Goal: Information Seeking & Learning: Check status

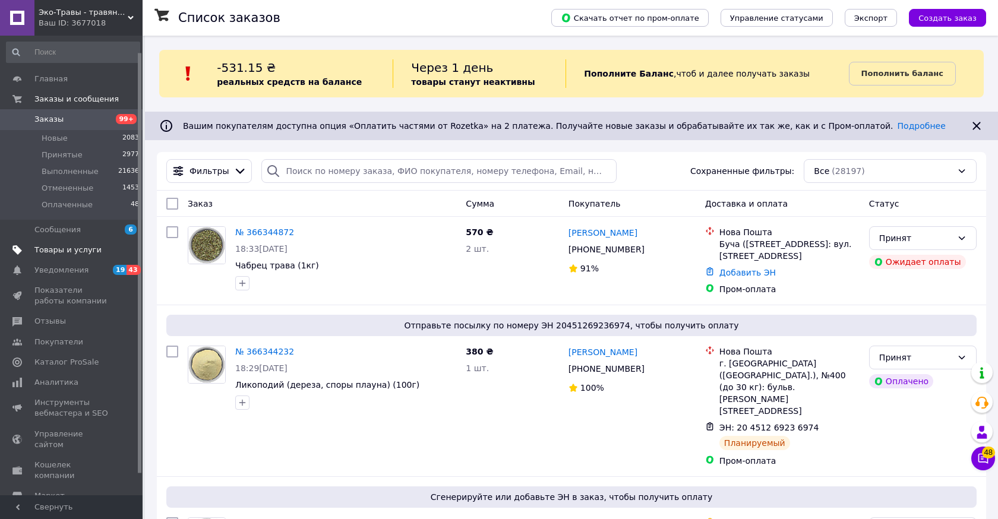
scroll to position [41, 0]
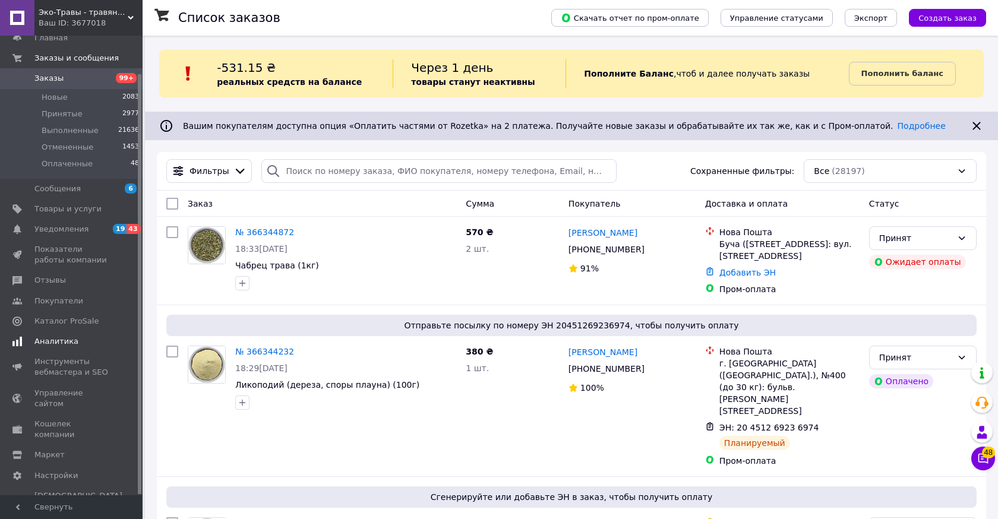
click at [62, 342] on span "Аналитика" at bounding box center [56, 341] width 44 height 11
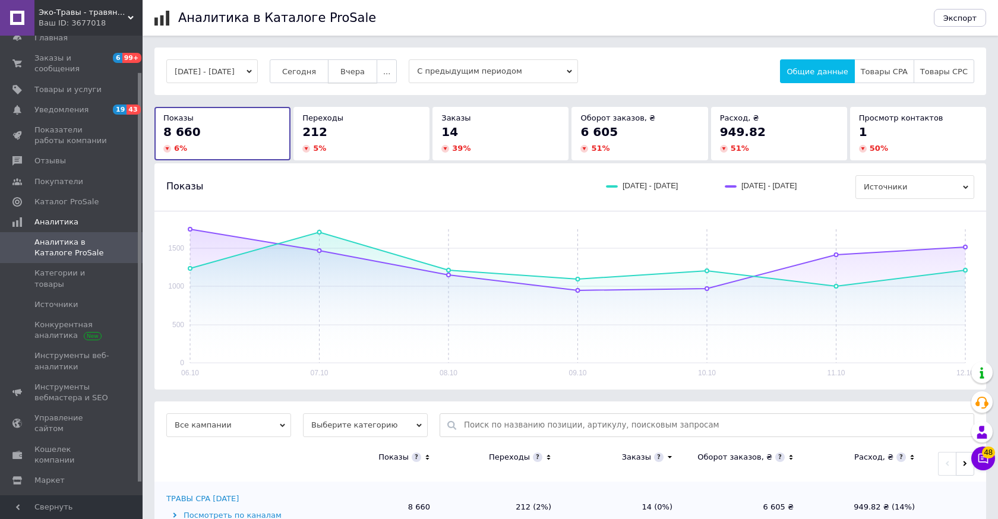
click at [365, 73] on span "Вчера" at bounding box center [352, 71] width 24 height 9
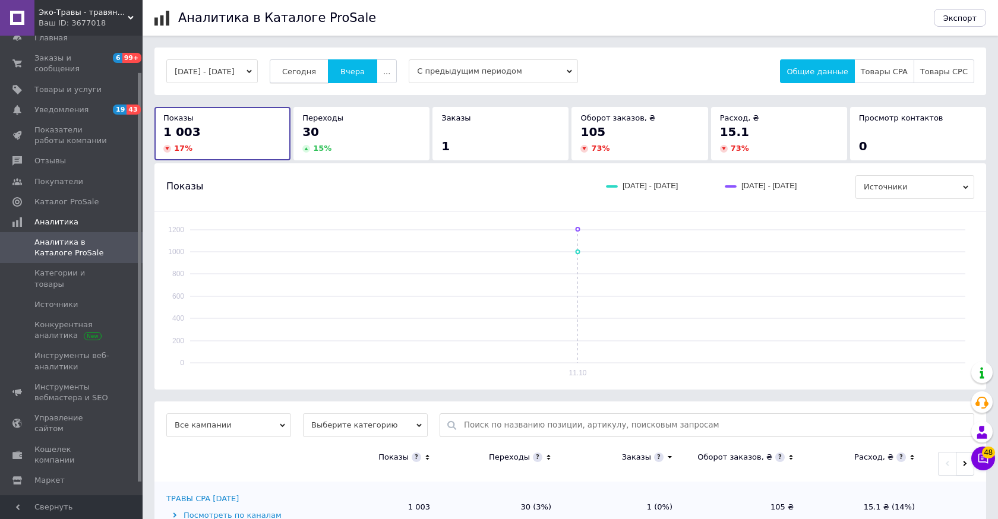
click at [329, 73] on button "Сегодня" at bounding box center [299, 71] width 59 height 24
click at [372, 76] on button "Вчера" at bounding box center [352, 71] width 49 height 24
click at [258, 75] on button "[DATE] - [DATE]" at bounding box center [211, 71] width 91 height 24
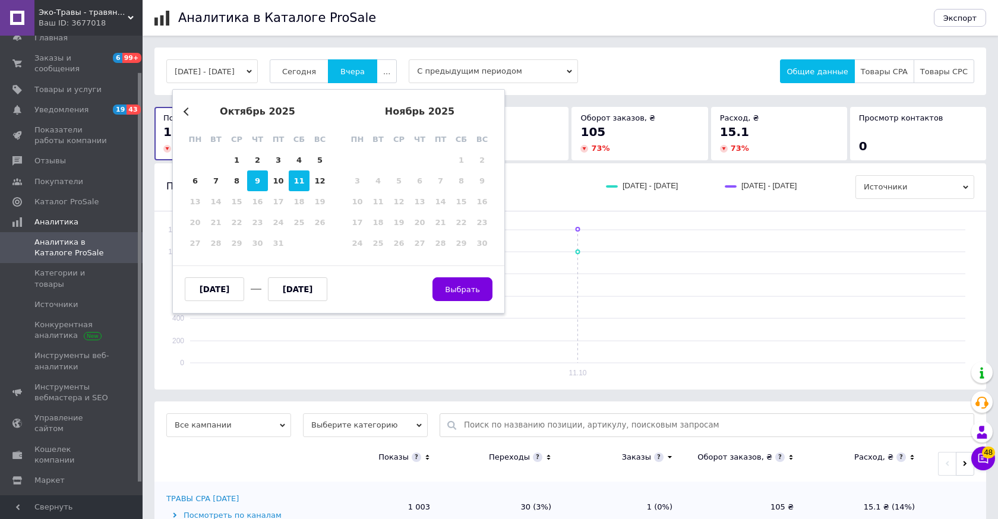
click at [264, 185] on div "9" at bounding box center [257, 181] width 21 height 21
type input "[DATE]"
click at [262, 182] on div "9" at bounding box center [257, 181] width 21 height 21
type input "[DATE]"
click at [464, 292] on span "Выбрать" at bounding box center [462, 289] width 35 height 9
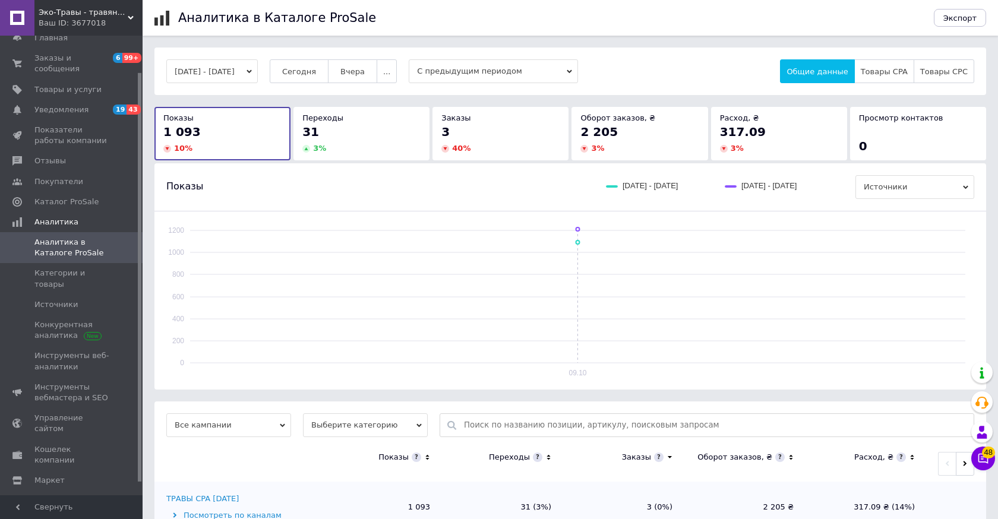
click at [258, 73] on button "[DATE] - [DATE]" at bounding box center [211, 71] width 91 height 24
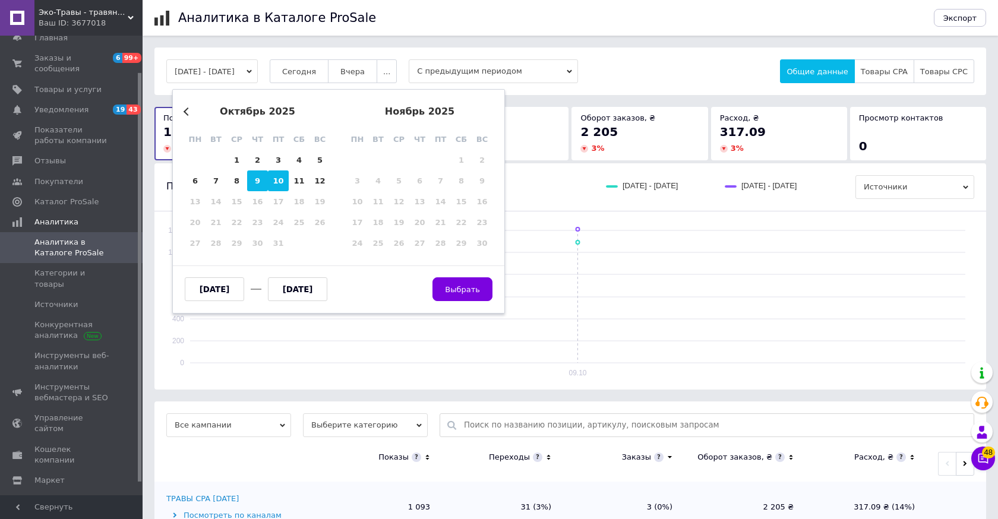
click at [278, 178] on div "10" at bounding box center [278, 181] width 21 height 21
type input "[DATE]"
click at [278, 178] on div "10" at bounding box center [278, 181] width 21 height 21
type input "[DATE]"
click at [450, 290] on span "Выбрать" at bounding box center [462, 289] width 35 height 9
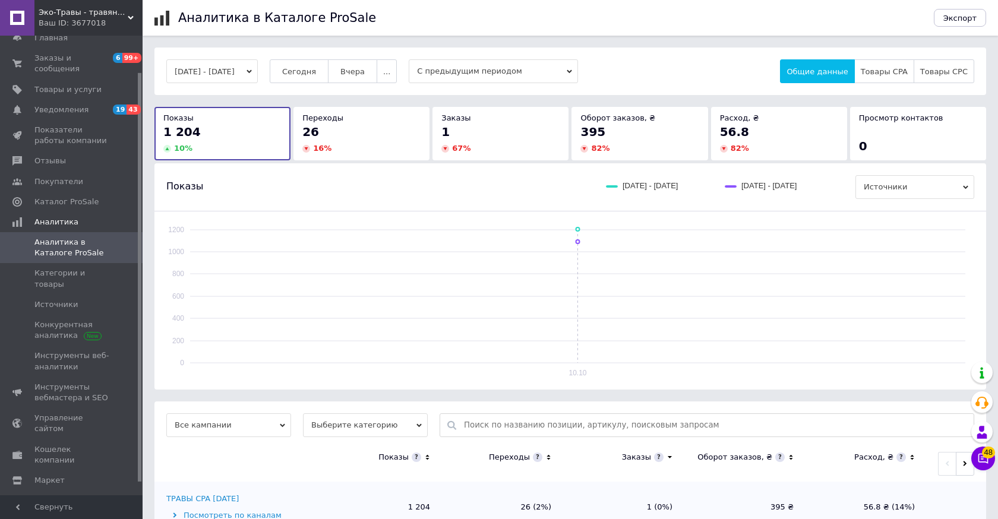
click at [252, 73] on icon "button" at bounding box center [249, 71] width 5 height 5
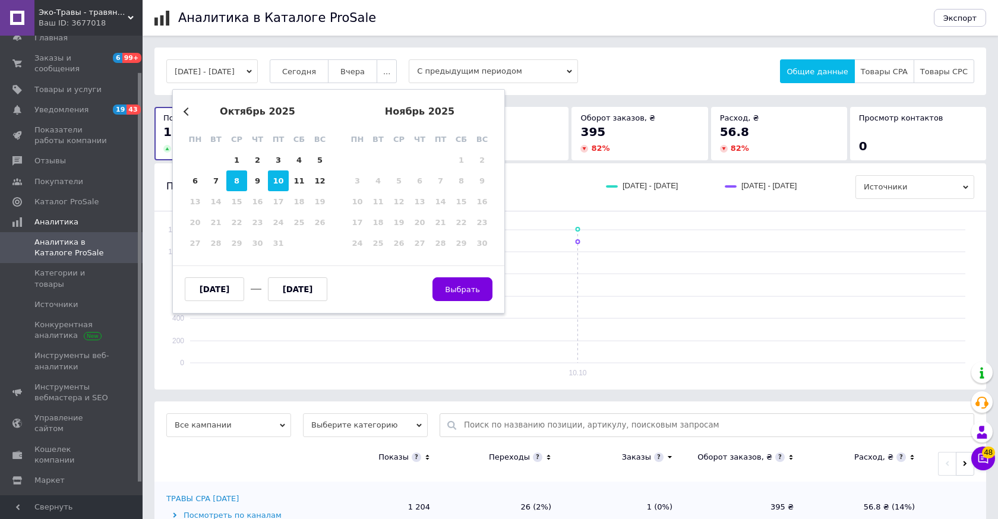
click at [237, 185] on div "8" at bounding box center [236, 181] width 21 height 21
type input "[DATE]"
click at [237, 185] on div "8" at bounding box center [236, 181] width 21 height 21
type input "[DATE]"
click at [446, 281] on button "Выбрать" at bounding box center [462, 289] width 60 height 24
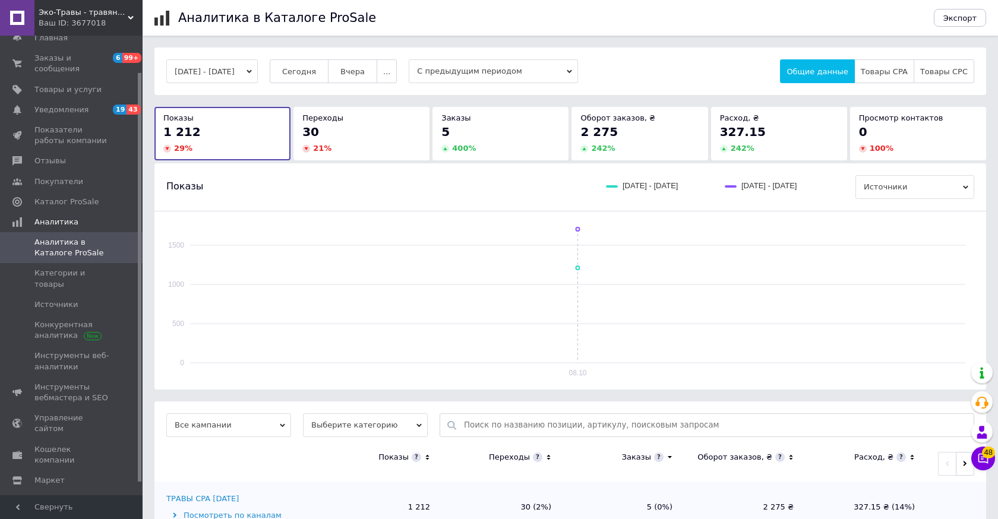
click at [258, 71] on button "[DATE] - [DATE]" at bounding box center [211, 71] width 91 height 24
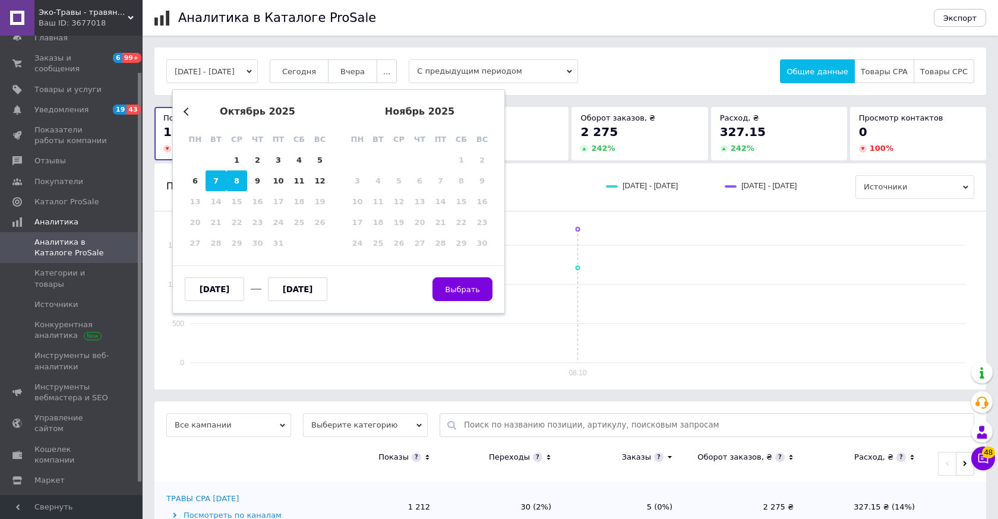
click at [219, 179] on div "7" at bounding box center [216, 181] width 21 height 21
type input "[DATE]"
click at [219, 179] on div "7" at bounding box center [216, 181] width 21 height 21
type input "[DATE]"
click at [446, 282] on button "Выбрать" at bounding box center [462, 289] width 60 height 24
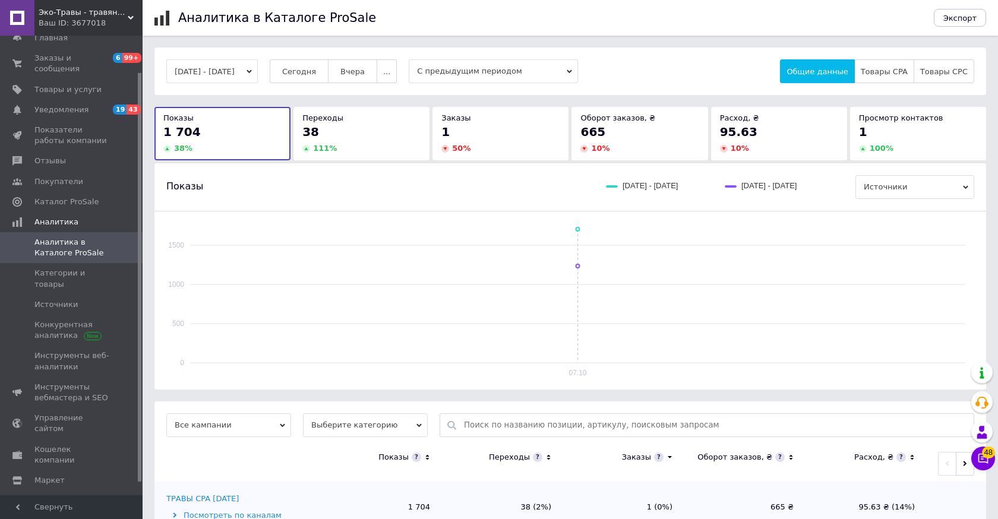
click at [258, 67] on button "[DATE] - [DATE]" at bounding box center [211, 71] width 91 height 24
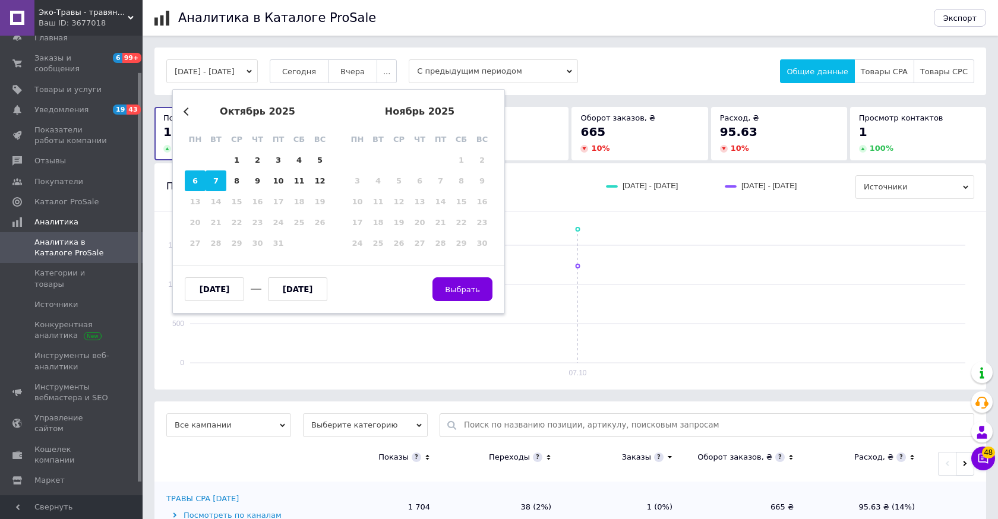
click at [196, 182] on div "6" at bounding box center [195, 181] width 21 height 21
type input "[DATE]"
click at [196, 182] on div "6" at bounding box center [195, 181] width 21 height 21
type input "[DATE]"
click at [476, 297] on button "Выбрать" at bounding box center [462, 289] width 60 height 24
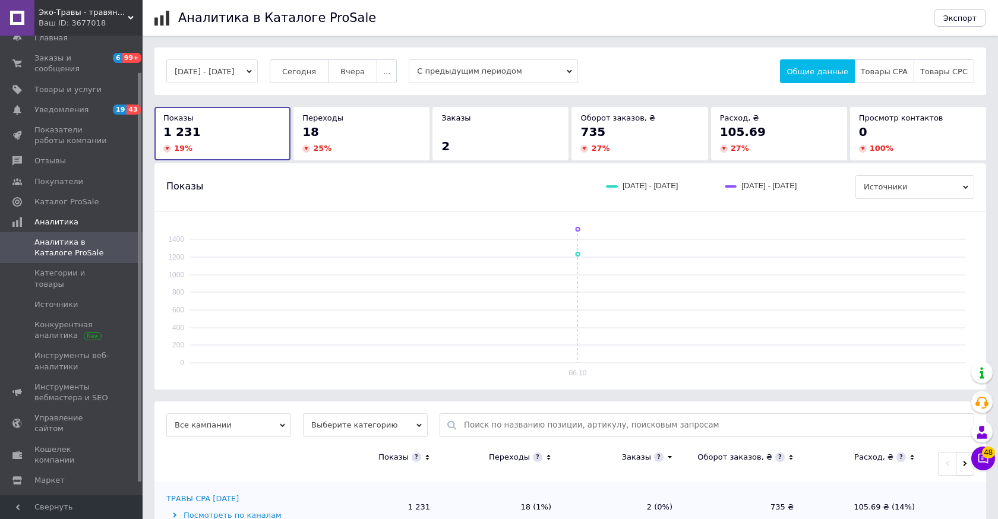
click at [252, 73] on icon "button" at bounding box center [249, 71] width 5 height 5
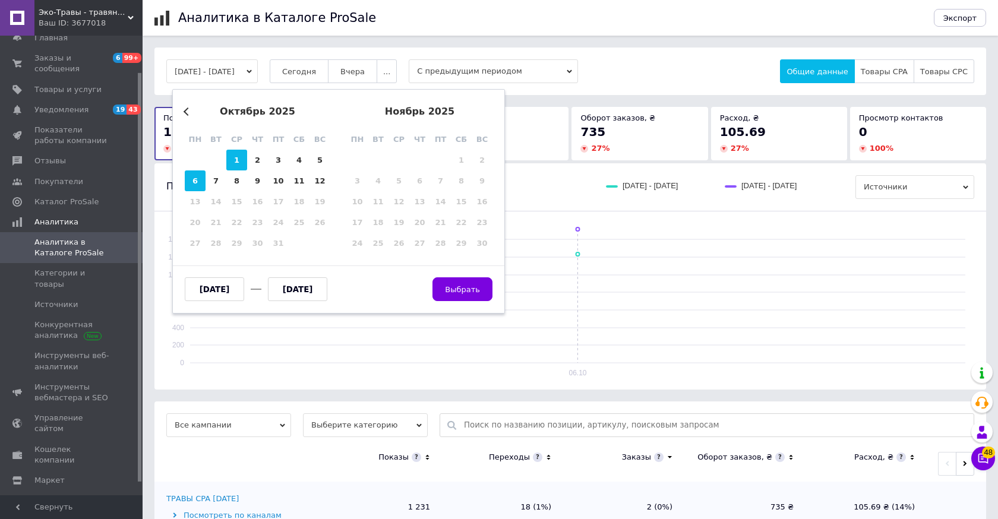
click at [234, 157] on div "1" at bounding box center [236, 160] width 21 height 21
type input "[DATE]"
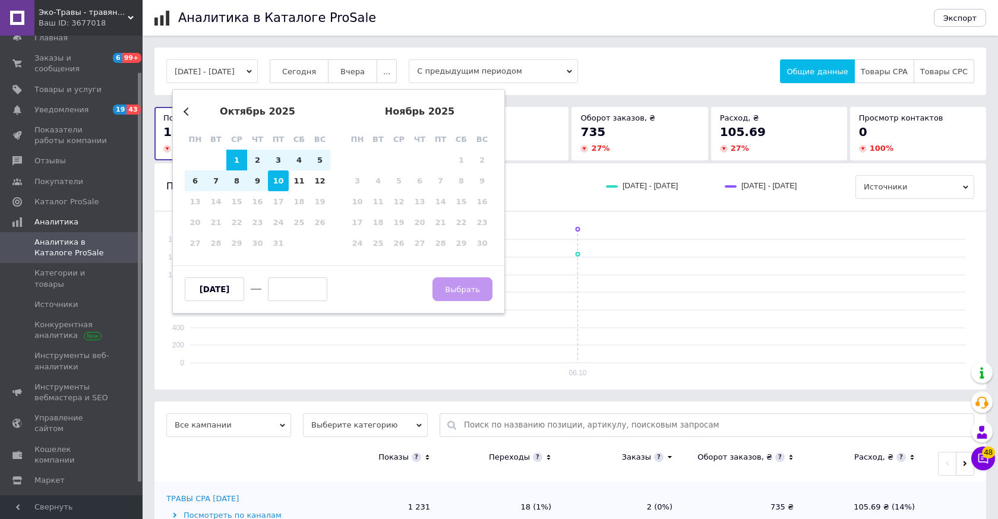
click at [276, 182] on div "10" at bounding box center [278, 181] width 21 height 21
type input "[DATE]"
click at [445, 286] on button "Выбрать" at bounding box center [462, 289] width 60 height 24
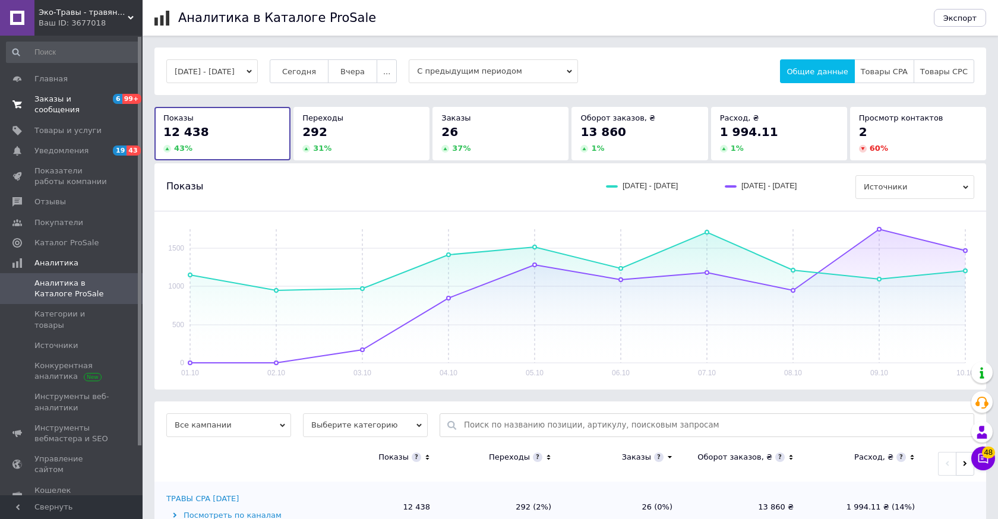
click at [78, 106] on span "Заказы и сообщения" at bounding box center [71, 104] width 75 height 21
